Goal: Task Accomplishment & Management: Manage account settings

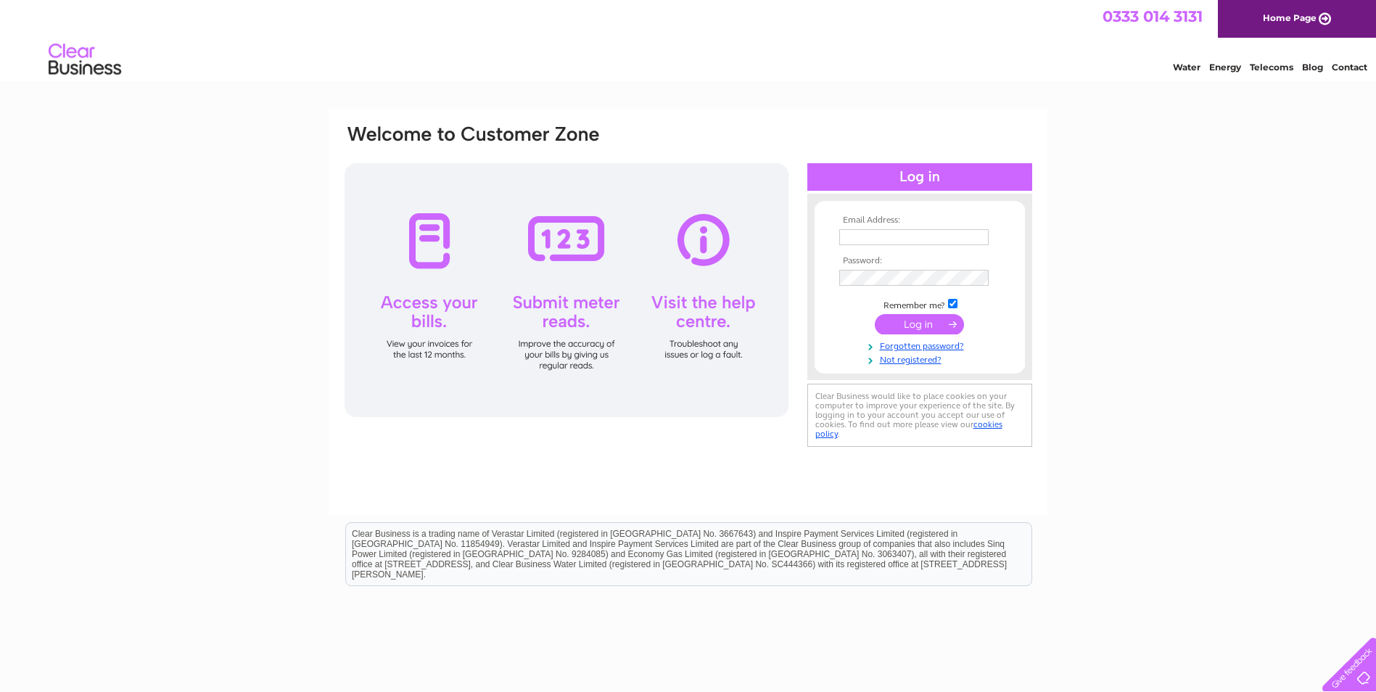
type input "robert@bordersortho.demon.co.uk"
click at [925, 322] on input "submit" at bounding box center [919, 324] width 89 height 20
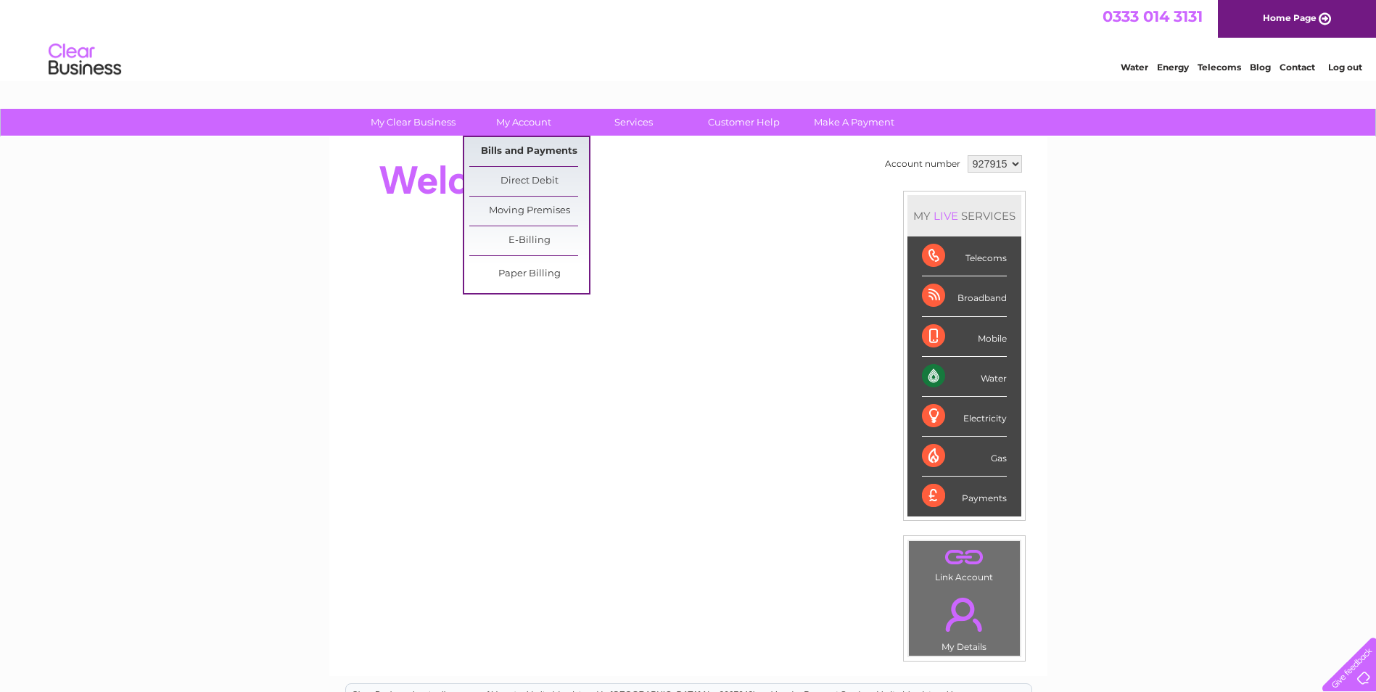
click at [518, 149] on link "Bills and Payments" at bounding box center [529, 151] width 120 height 29
click at [554, 145] on link "Bills and Payments" at bounding box center [529, 151] width 120 height 29
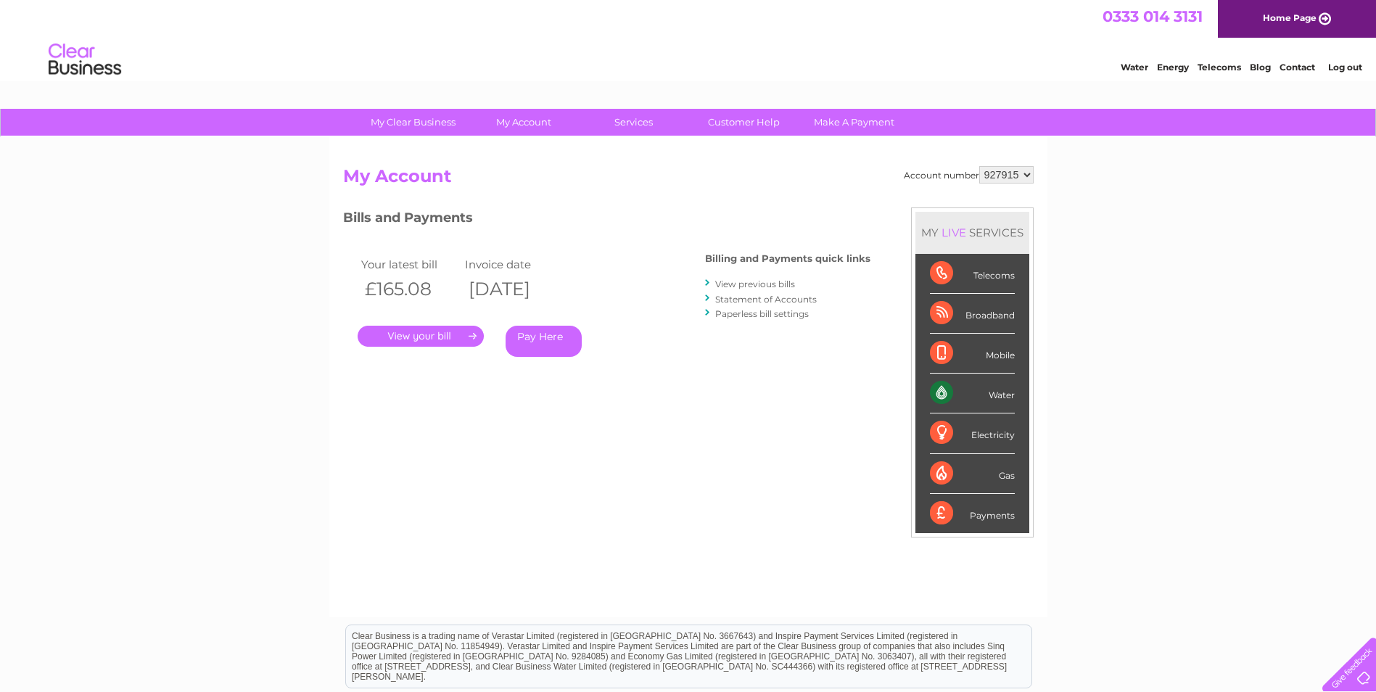
click at [432, 339] on link "." at bounding box center [421, 336] width 126 height 21
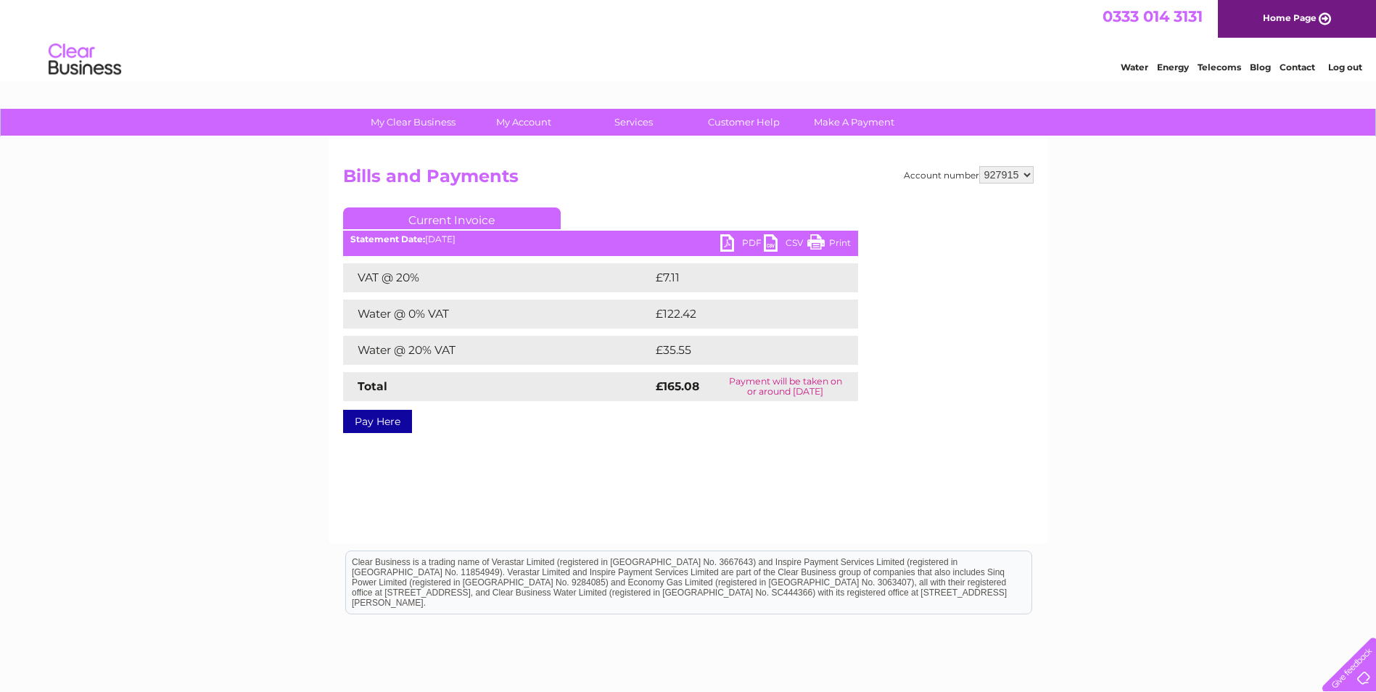
click at [727, 242] on link "PDF" at bounding box center [742, 244] width 44 height 21
